Goal: Obtain resource: Obtain resource

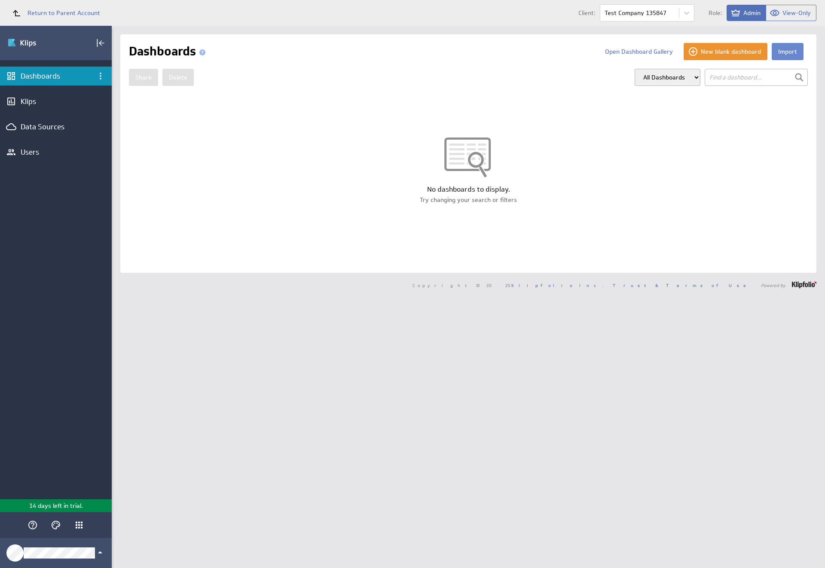
click at [781, 52] on button "Import" at bounding box center [788, 51] width 32 height 17
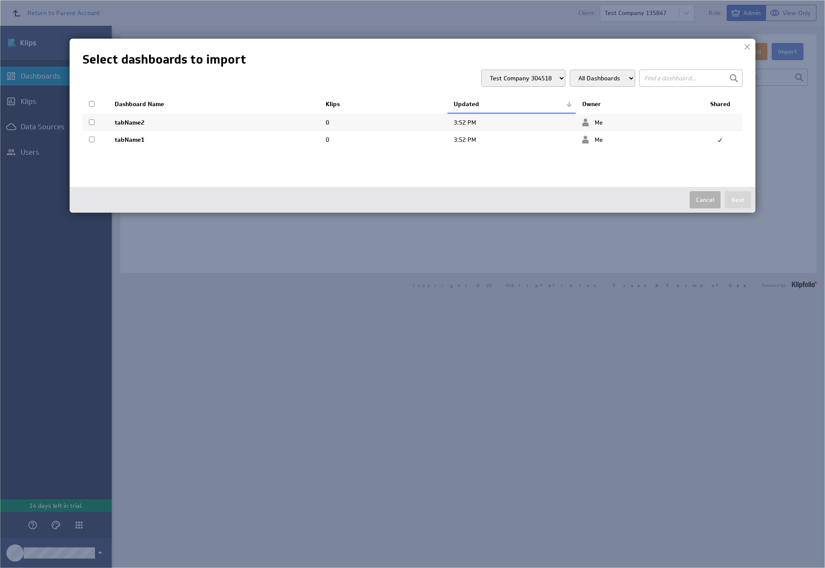
select select "26b5b7115c279761d810c64947fb522d"
